Goal: Information Seeking & Learning: Learn about a topic

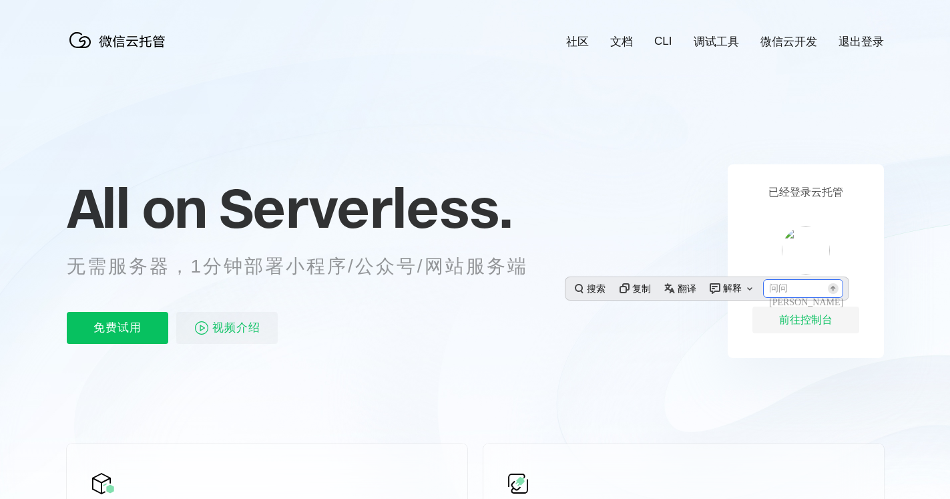
click at [355, 268] on p "无需服务器，1分钟部署小程序/公众号/网站服务端" at bounding box center [310, 266] width 486 height 27
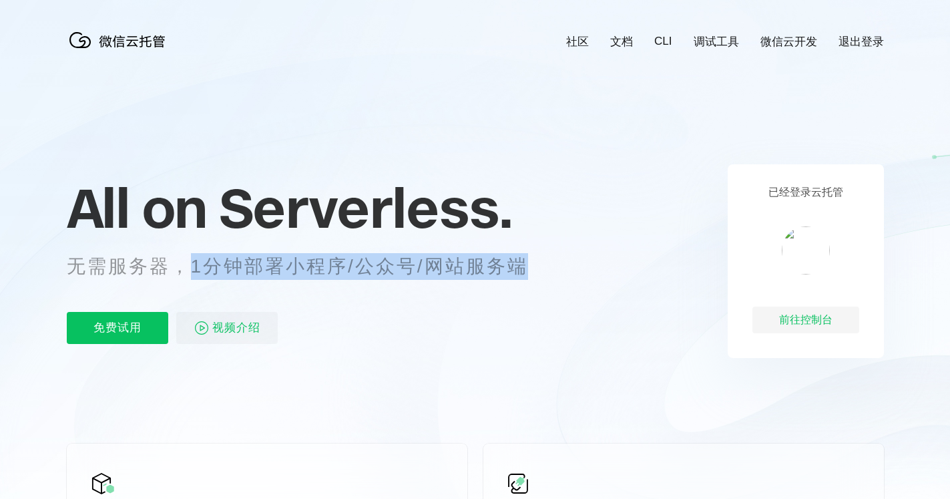
drag, startPoint x: 314, startPoint y: 278, endPoint x: 522, endPoint y: 274, distance: 208.4
click at [522, 274] on p "无需服务器，1分钟部署小程序/公众号/网站服务端" at bounding box center [310, 266] width 486 height 27
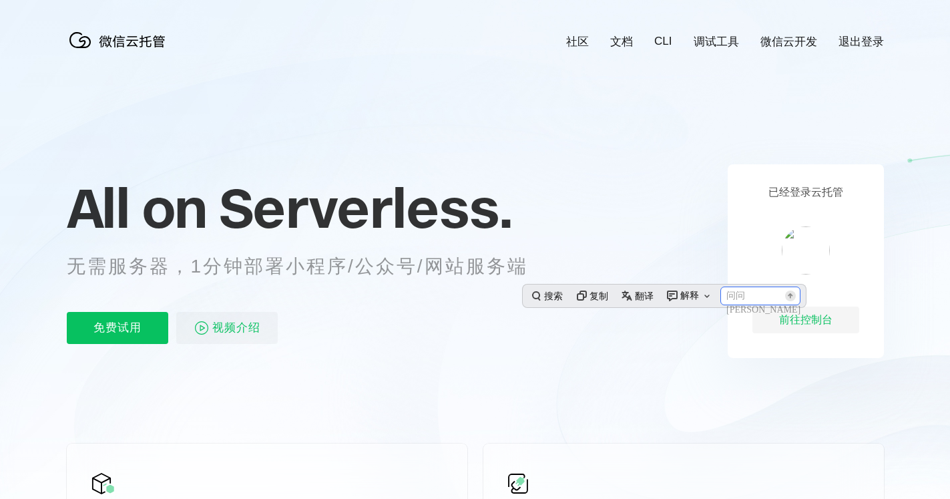
click at [392, 288] on div "All on Serverless. 无需服务器，1分钟部署小程序/公众号/网站服务端 免费试用 视频介绍" at bounding box center [314, 261] width 494 height 194
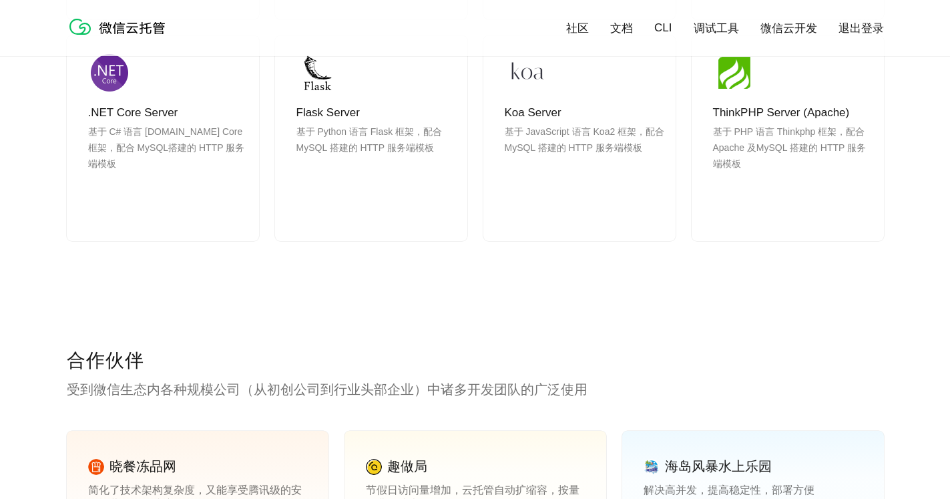
scroll to position [970, 0]
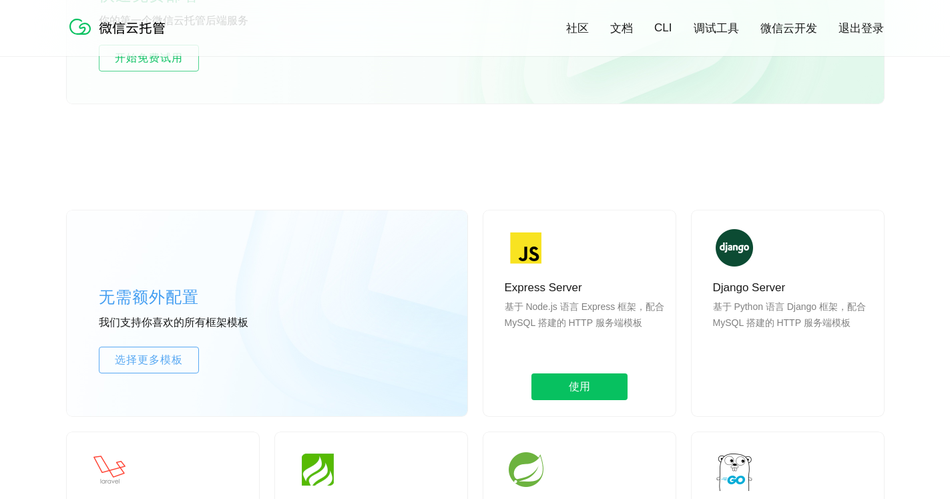
click at [593, 316] on p "基于 Node.js 语言 Express 框架，配合 MySQL 搭建的 HTTP 服务端模板" at bounding box center [585, 331] width 160 height 64
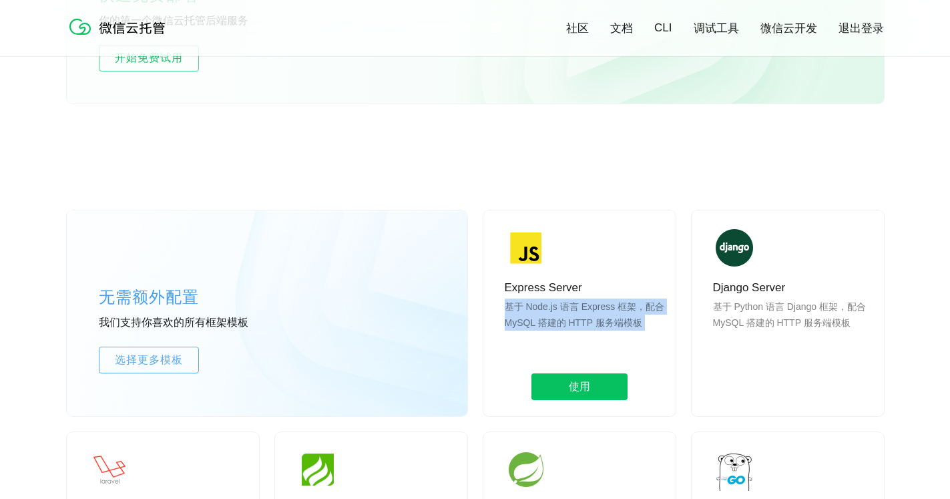
click at [593, 316] on p "基于 Node.js 语言 Express 框架，配合 MySQL 搭建的 HTTP 服务端模板" at bounding box center [585, 331] width 160 height 64
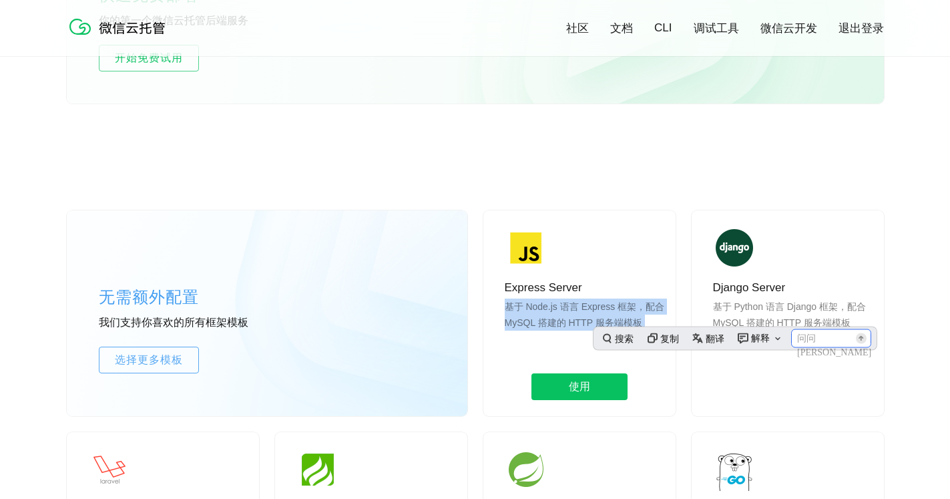
click at [576, 325] on p "基于 Node.js 语言 Express 框架，配合 MySQL 搭建的 HTTP 服务端模板" at bounding box center [585, 331] width 160 height 64
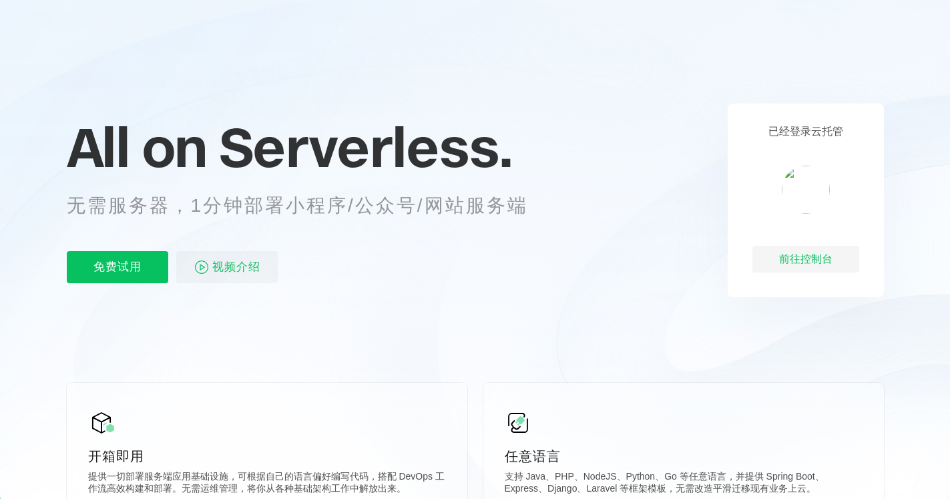
scroll to position [0, 0]
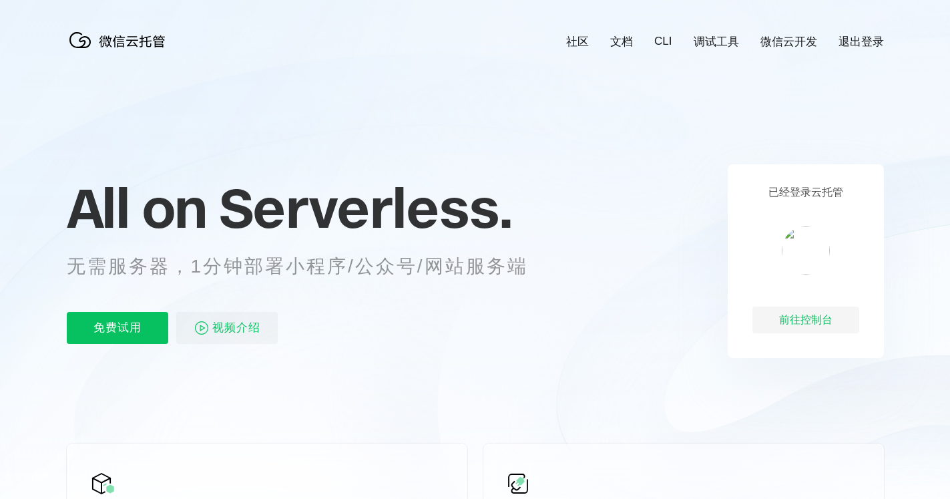
scroll to position [0, 2375]
